Goal: Task Accomplishment & Management: Manage account settings

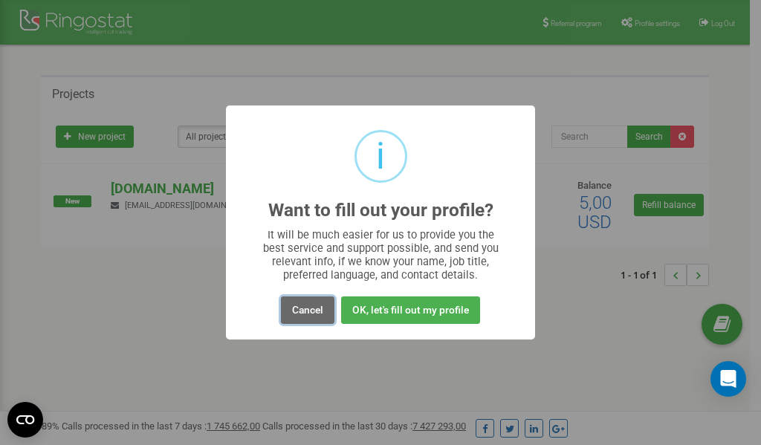
click at [303, 311] on button "Cancel" at bounding box center [308, 311] width 54 height 28
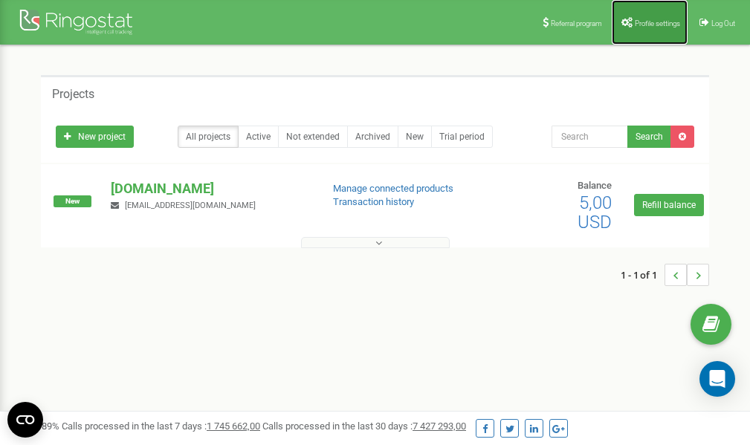
click at [648, 22] on span "Profile settings" at bounding box center [657, 23] width 45 height 8
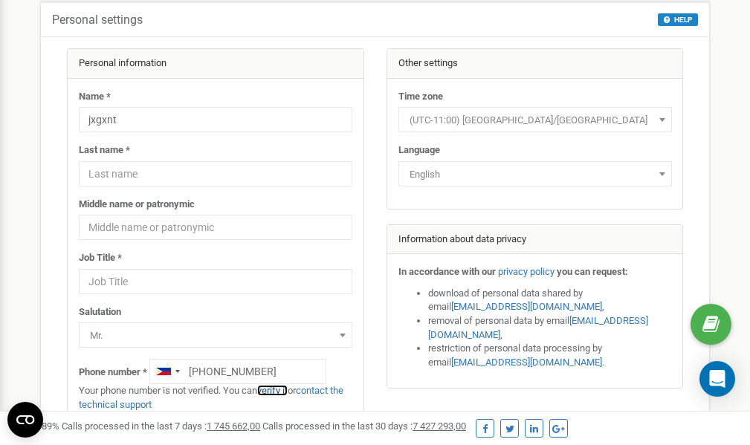
click at [280, 388] on link "verify it" at bounding box center [272, 390] width 30 height 11
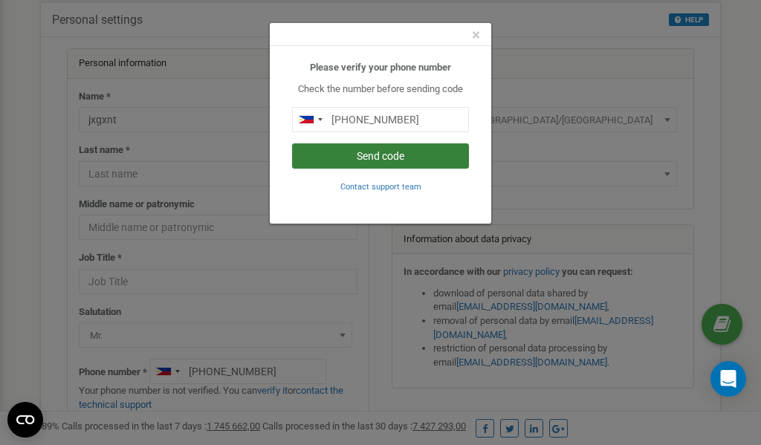
click at [392, 155] on button "Send code" at bounding box center [380, 155] width 177 height 25
